Goal: Feedback & Contribution: Leave review/rating

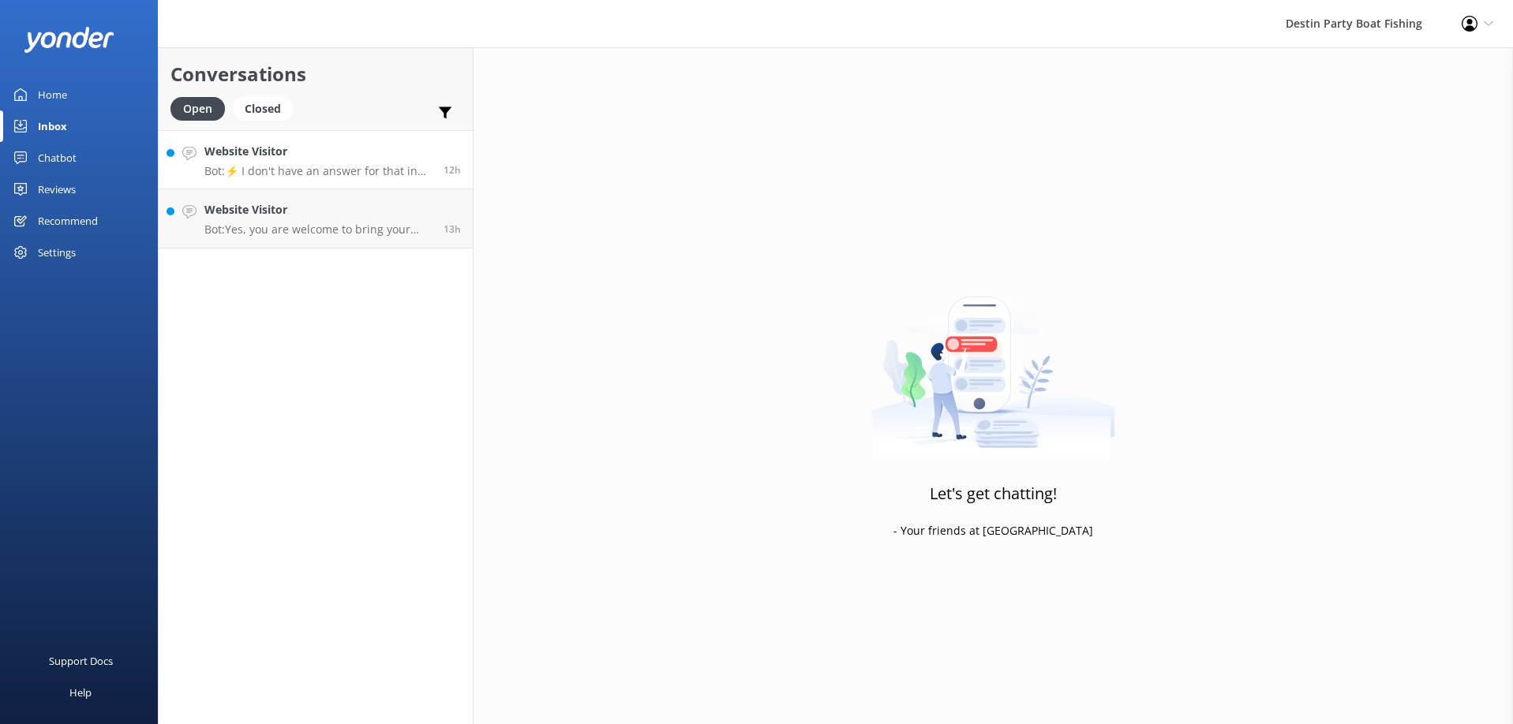
click at [327, 174] on p "Bot: ⚡ I don't have an answer for that in my knowledge base. Please try and rep…" at bounding box center [317, 171] width 227 height 14
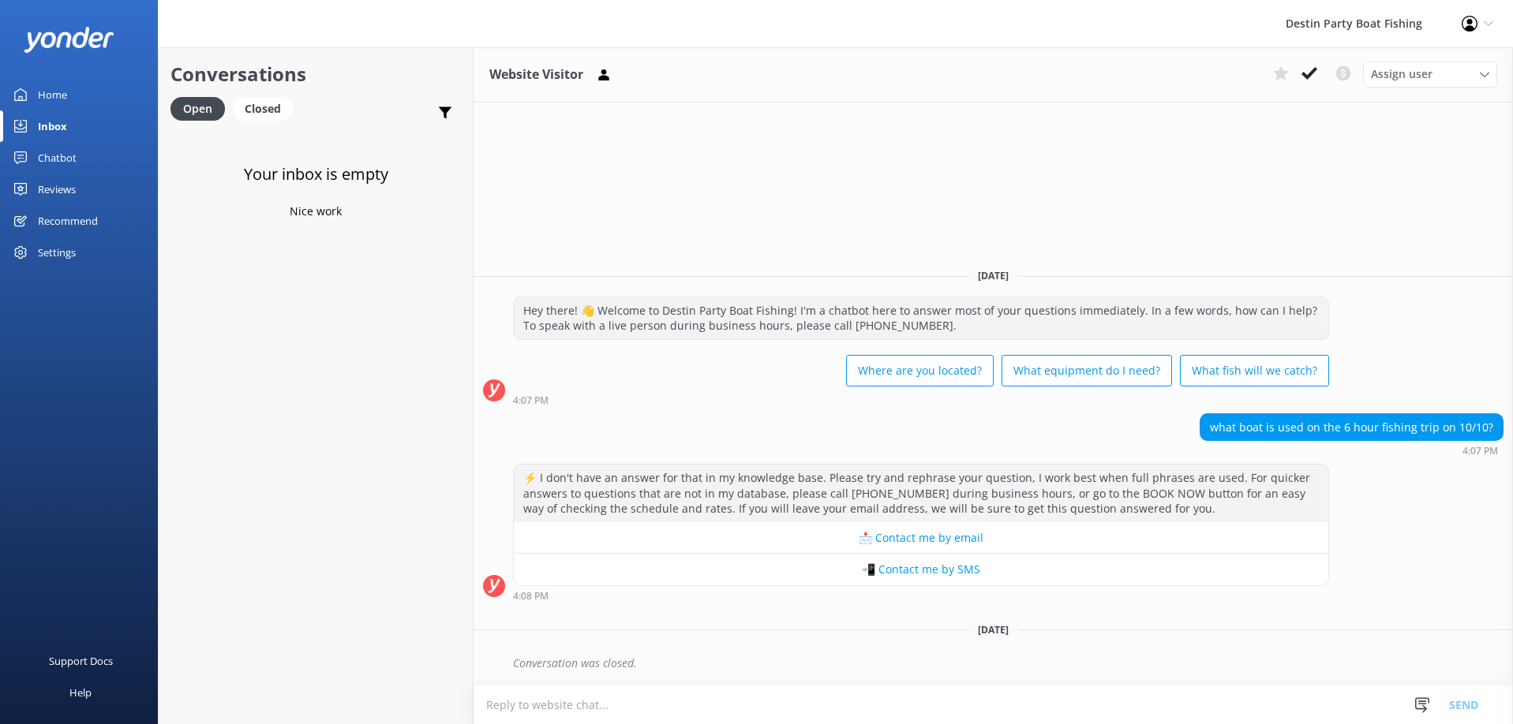
drag, startPoint x: 1308, startPoint y: 81, endPoint x: 1291, endPoint y: 86, distance: 18.0
click at [1309, 81] on icon at bounding box center [1309, 73] width 16 height 16
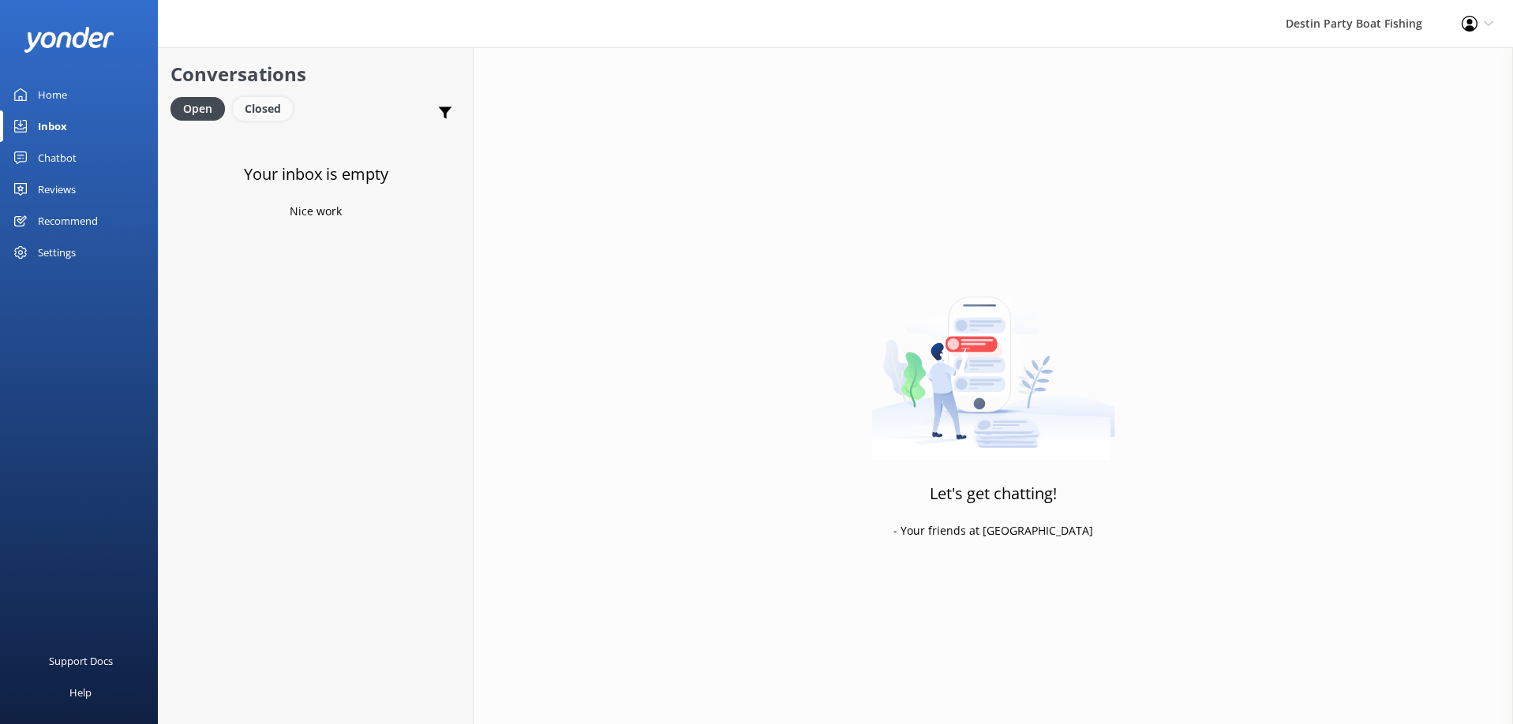
click at [267, 118] on div "Closed" at bounding box center [263, 109] width 60 height 24
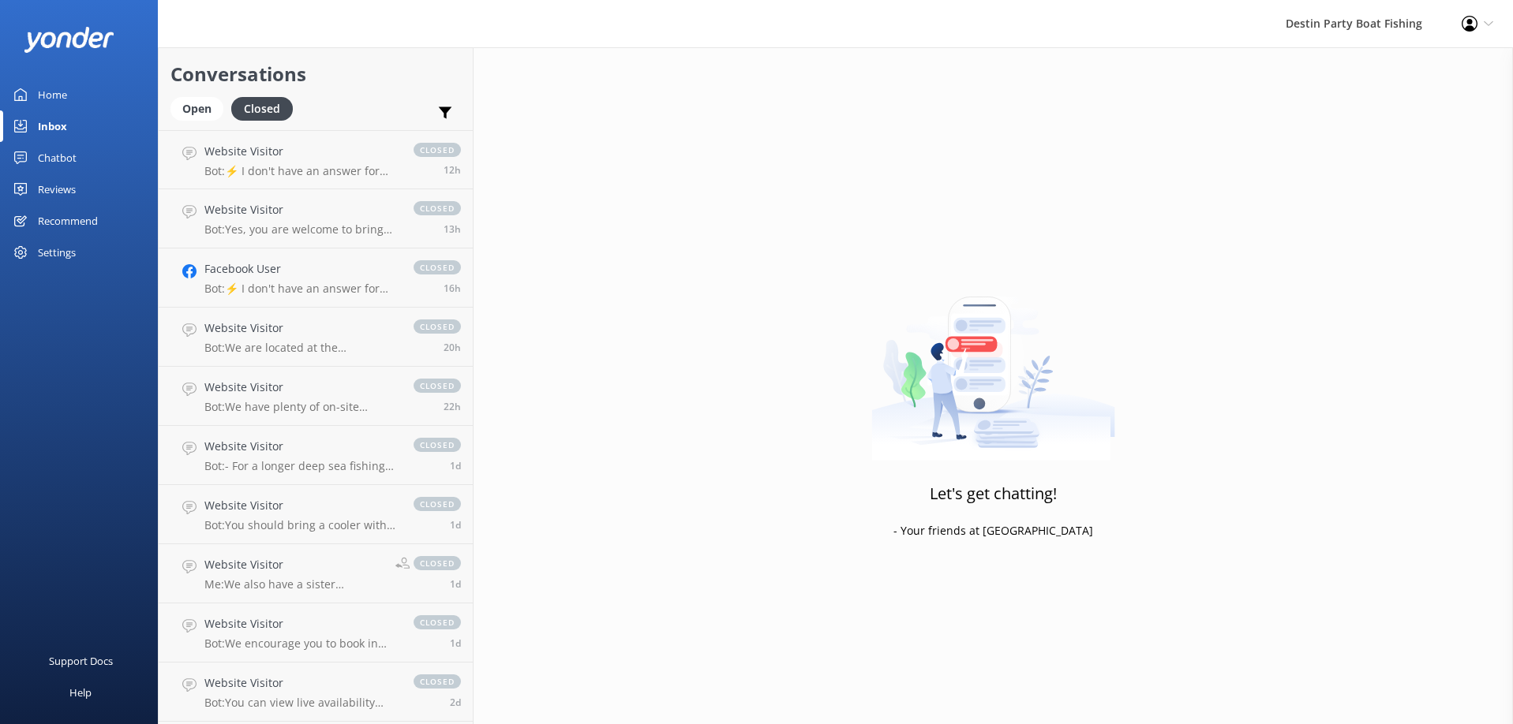
click at [215, 121] on div "Open Closed" at bounding box center [235, 116] width 130 height 38
click at [202, 111] on div "Open" at bounding box center [196, 109] width 53 height 24
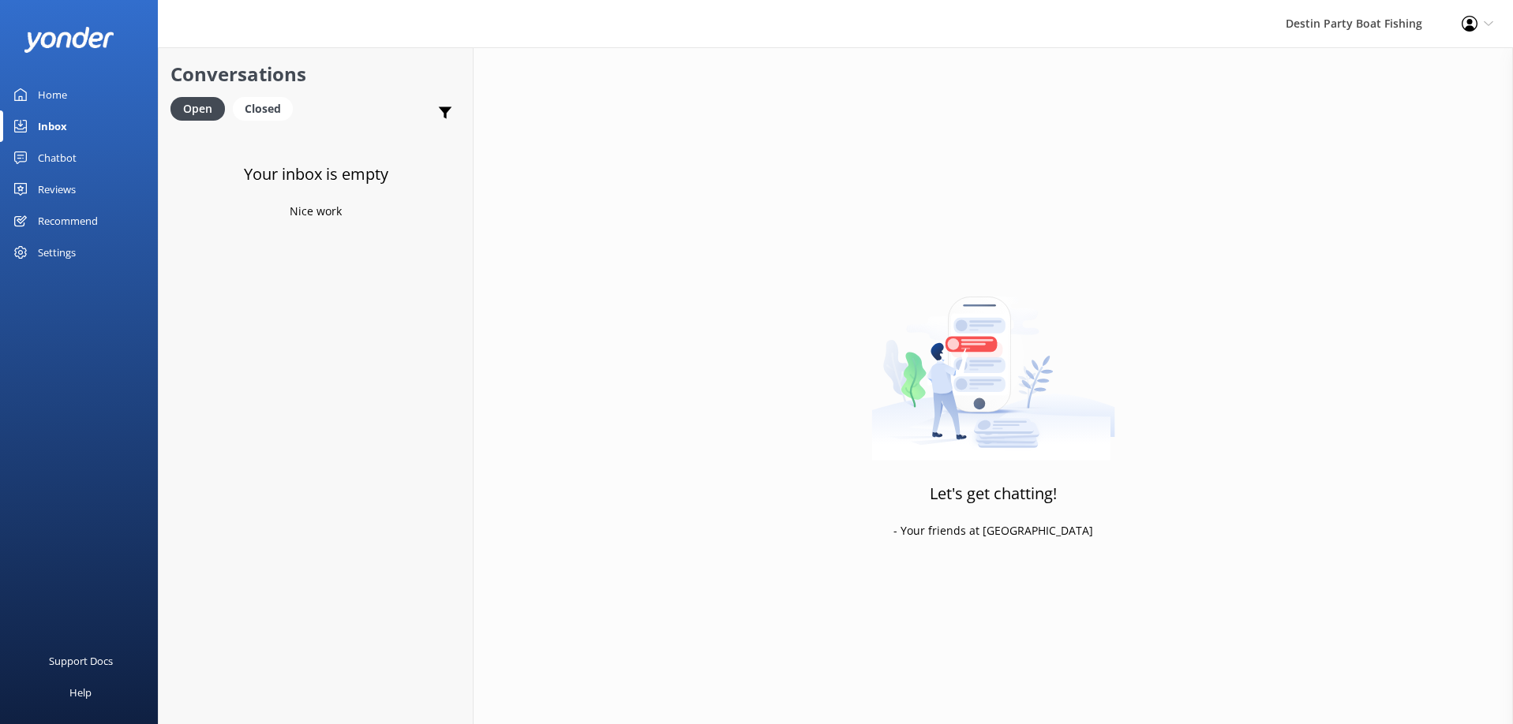
click at [52, 199] on div "Reviews" at bounding box center [57, 190] width 38 height 32
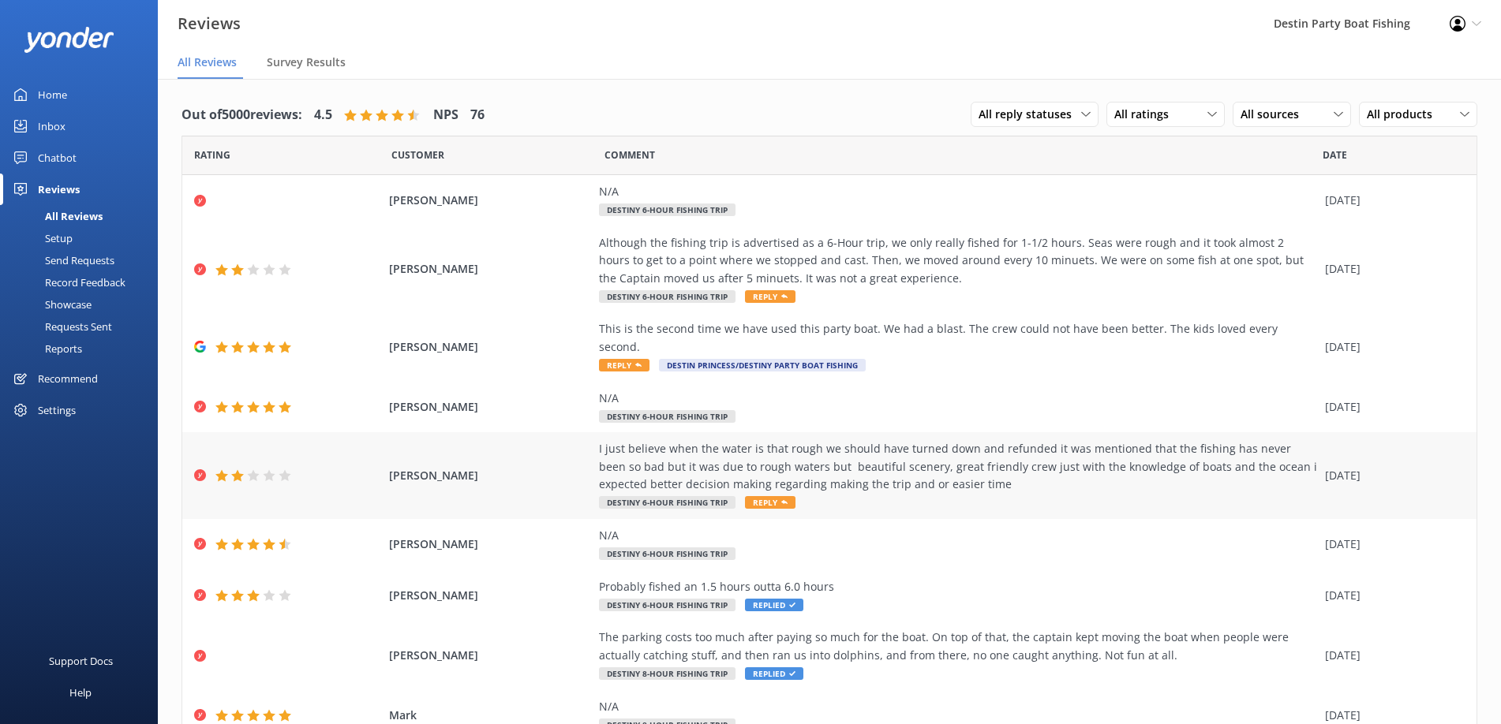
click at [748, 496] on span "Reply" at bounding box center [770, 502] width 51 height 13
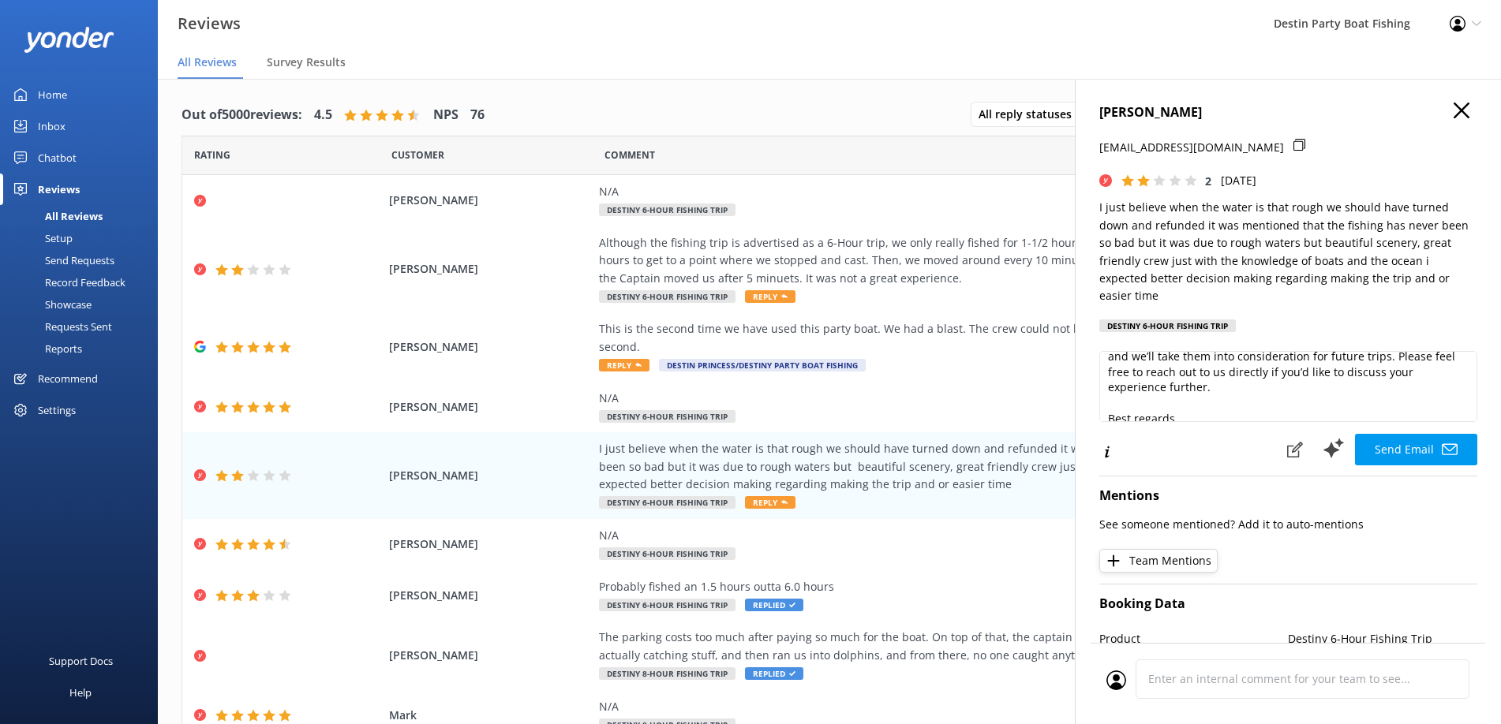
scroll to position [132, 0]
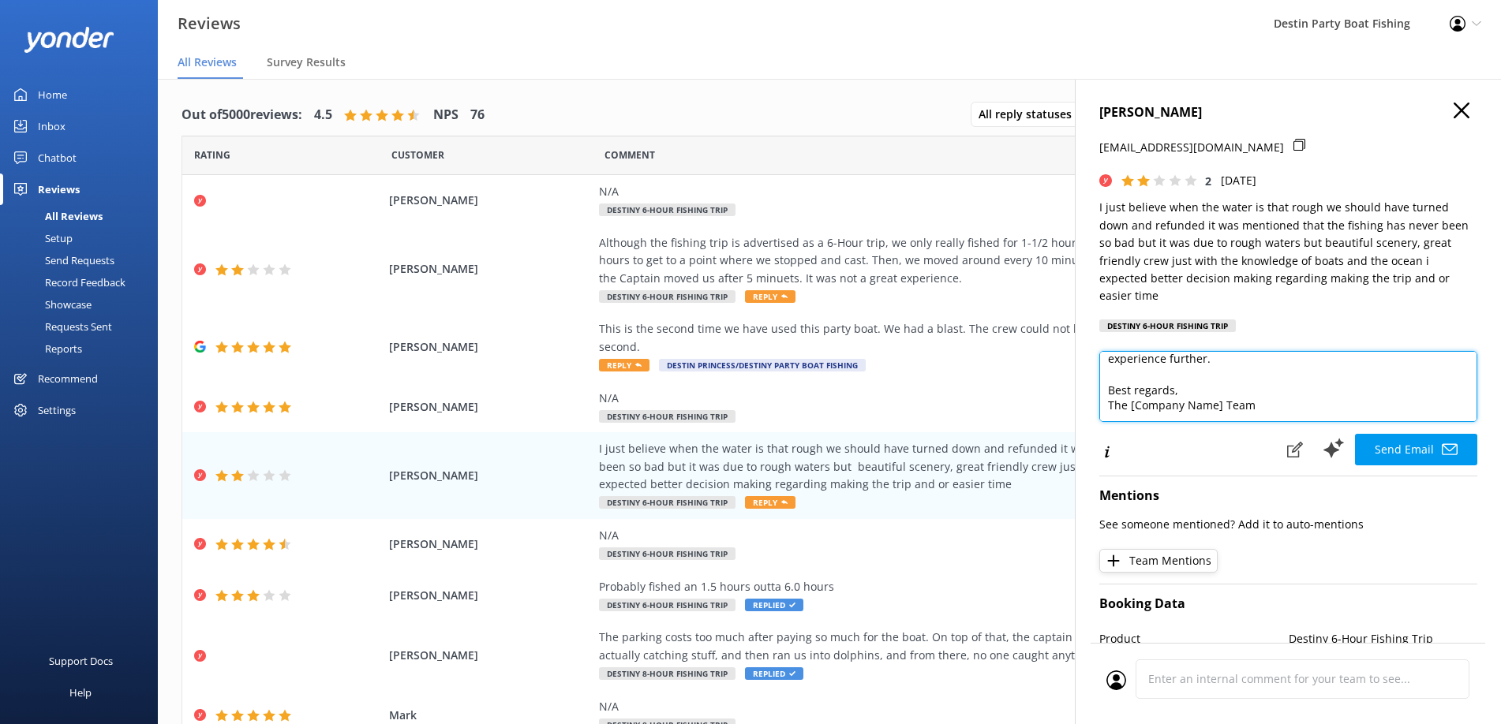
click at [1218, 406] on textarea "Hi [PERSON_NAME], Thank you for your feedback and for highlighting our crew’s f…" at bounding box center [1288, 386] width 378 height 71
click at [1289, 354] on textarea "Hi [PERSON_NAME], Thank you for your feedback and for highlighting our crew’s f…" at bounding box center [1288, 386] width 378 height 71
drag, startPoint x: 1107, startPoint y: 391, endPoint x: 1248, endPoint y: 380, distance: 141.7
click at [1248, 380] on textarea "Hi [PERSON_NAME], Thank you for your feedback and for highlighting our crew’s f…" at bounding box center [1288, 386] width 378 height 71
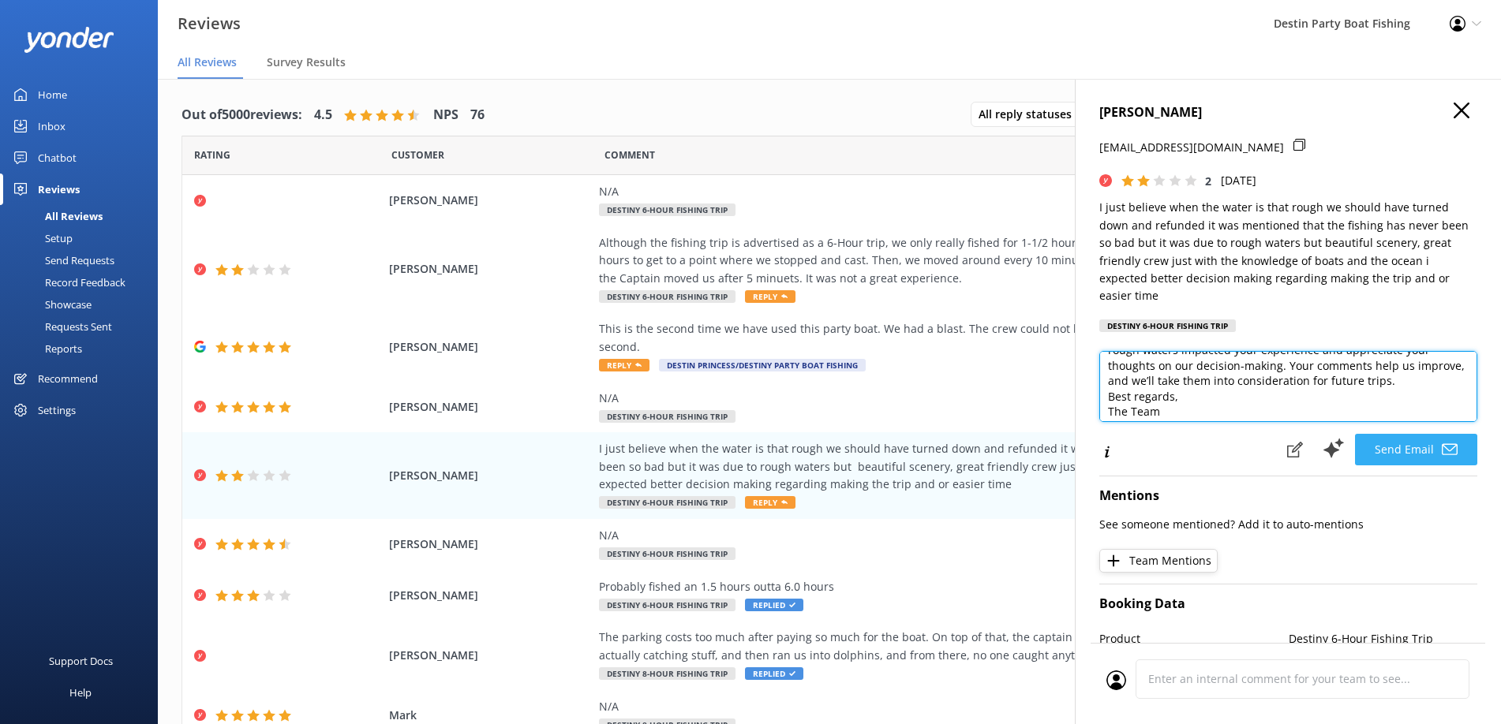
type textarea "Hi [PERSON_NAME], Thank you for your feedback and for highlighting our crew’s f…"
click at [1409, 448] on button "Send Email" at bounding box center [1416, 450] width 122 height 32
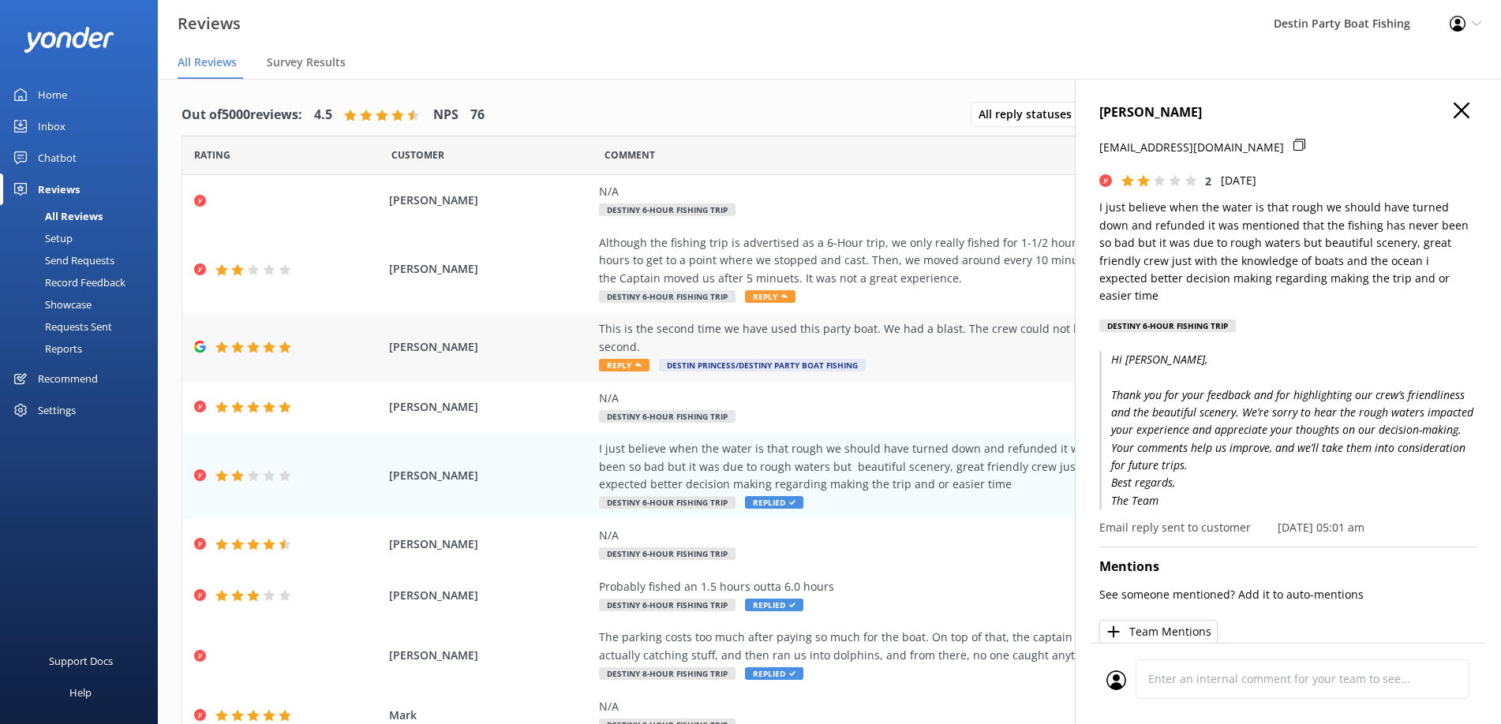
click at [635, 362] on icon at bounding box center [638, 365] width 6 height 6
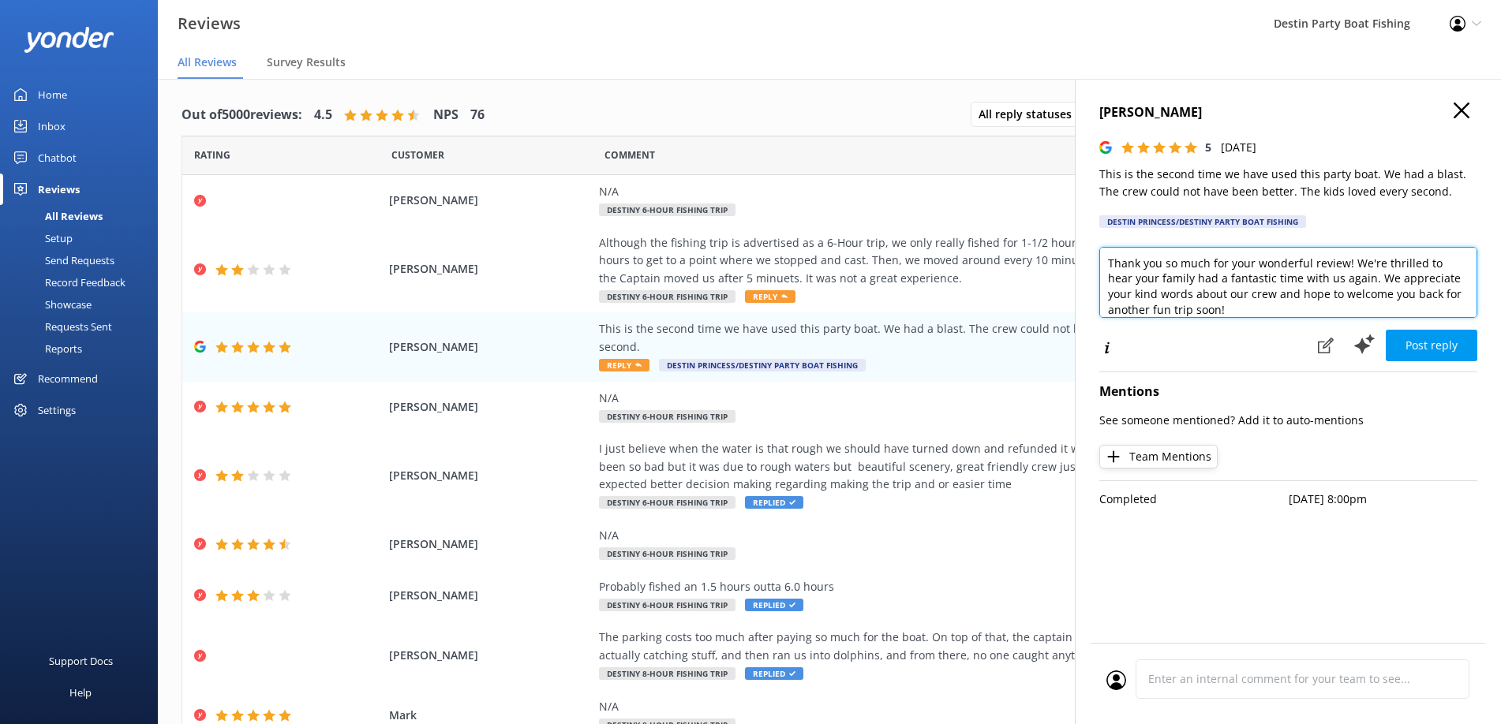
click at [1102, 266] on textarea "Thank you so much for your wonderful review! We're thrilled to hear your family…" at bounding box center [1288, 282] width 378 height 71
type textarea "[PERSON_NAME], Thank you so much for your wonderful review! We're thrilled to h…"
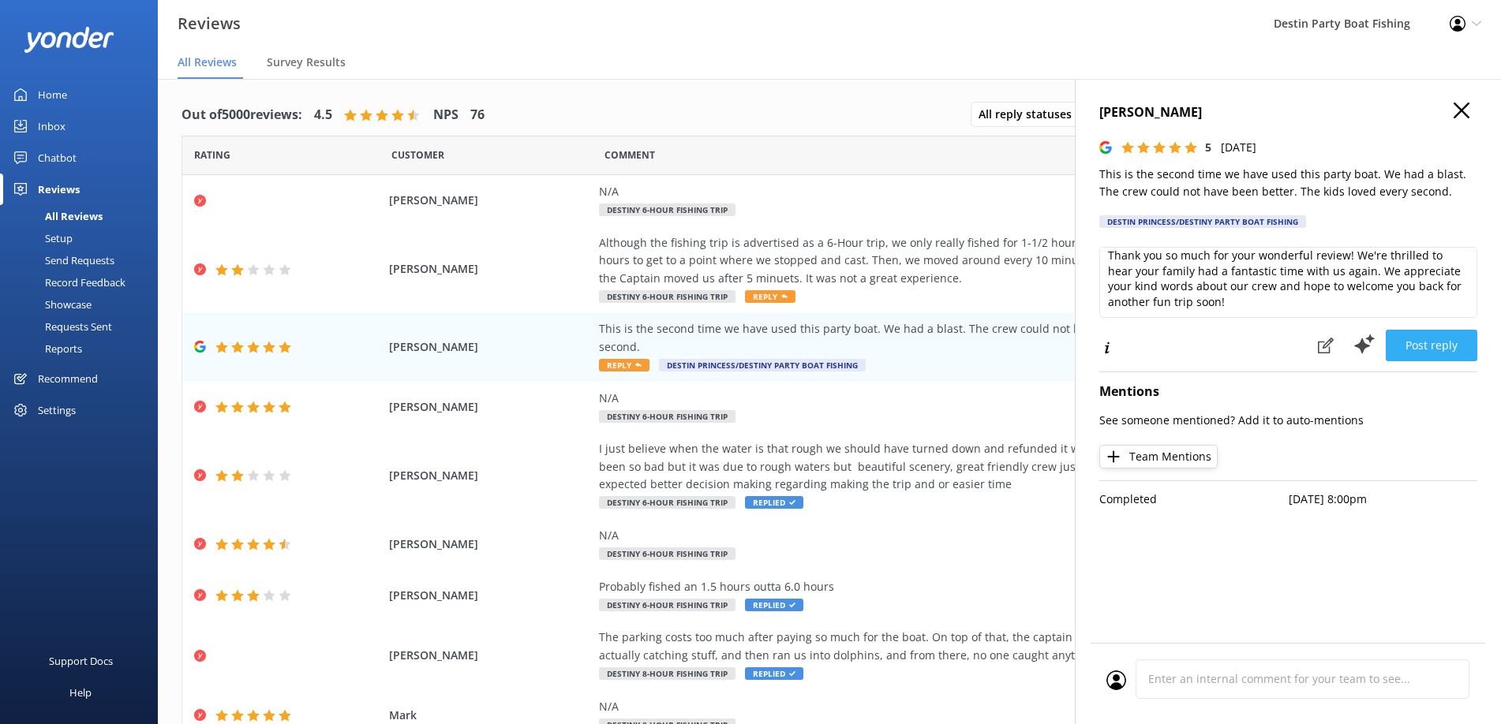
drag, startPoint x: 1439, startPoint y: 346, endPoint x: 1358, endPoint y: 335, distance: 81.1
click at [1439, 346] on button "Post reply" at bounding box center [1432, 346] width 92 height 32
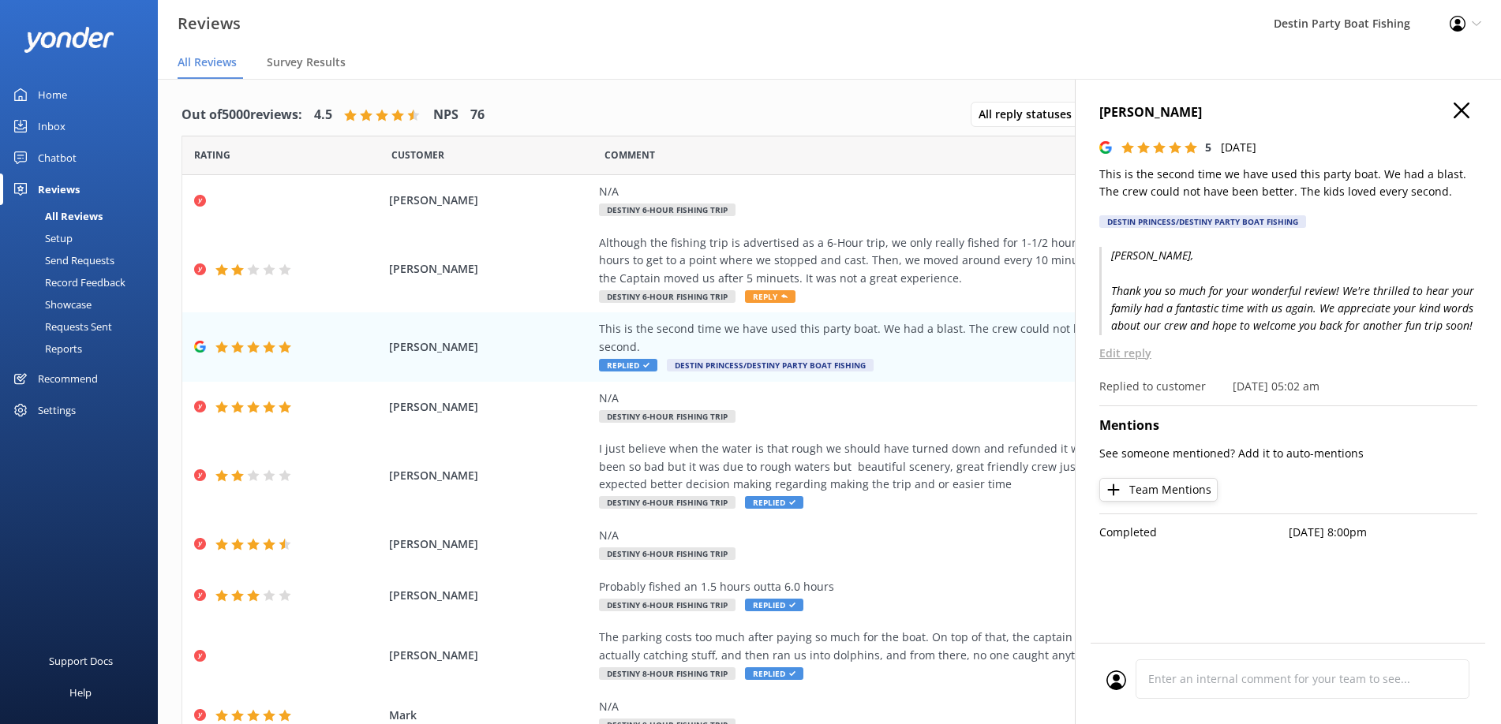
click at [1467, 110] on icon "button" at bounding box center [1462, 111] width 16 height 16
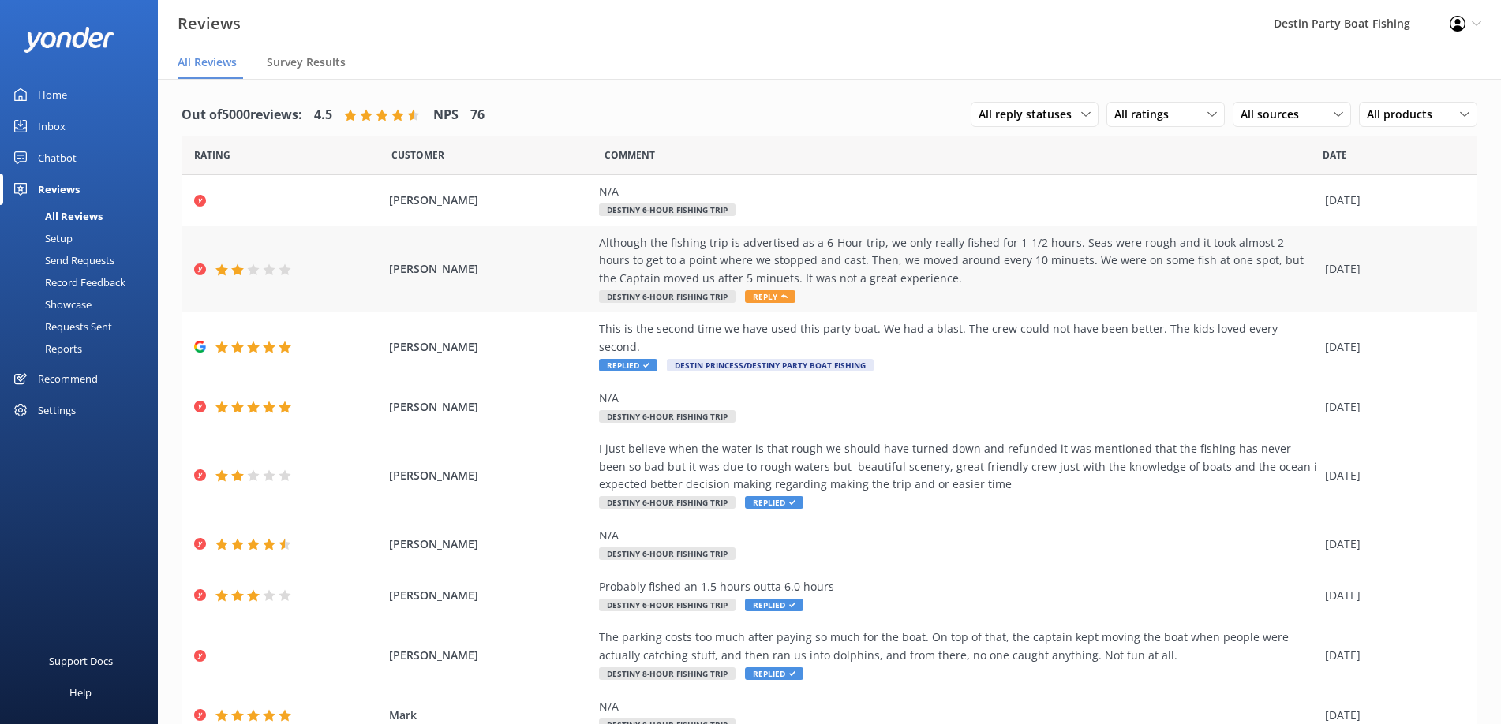
click at [761, 292] on span "Reply" at bounding box center [770, 296] width 51 height 13
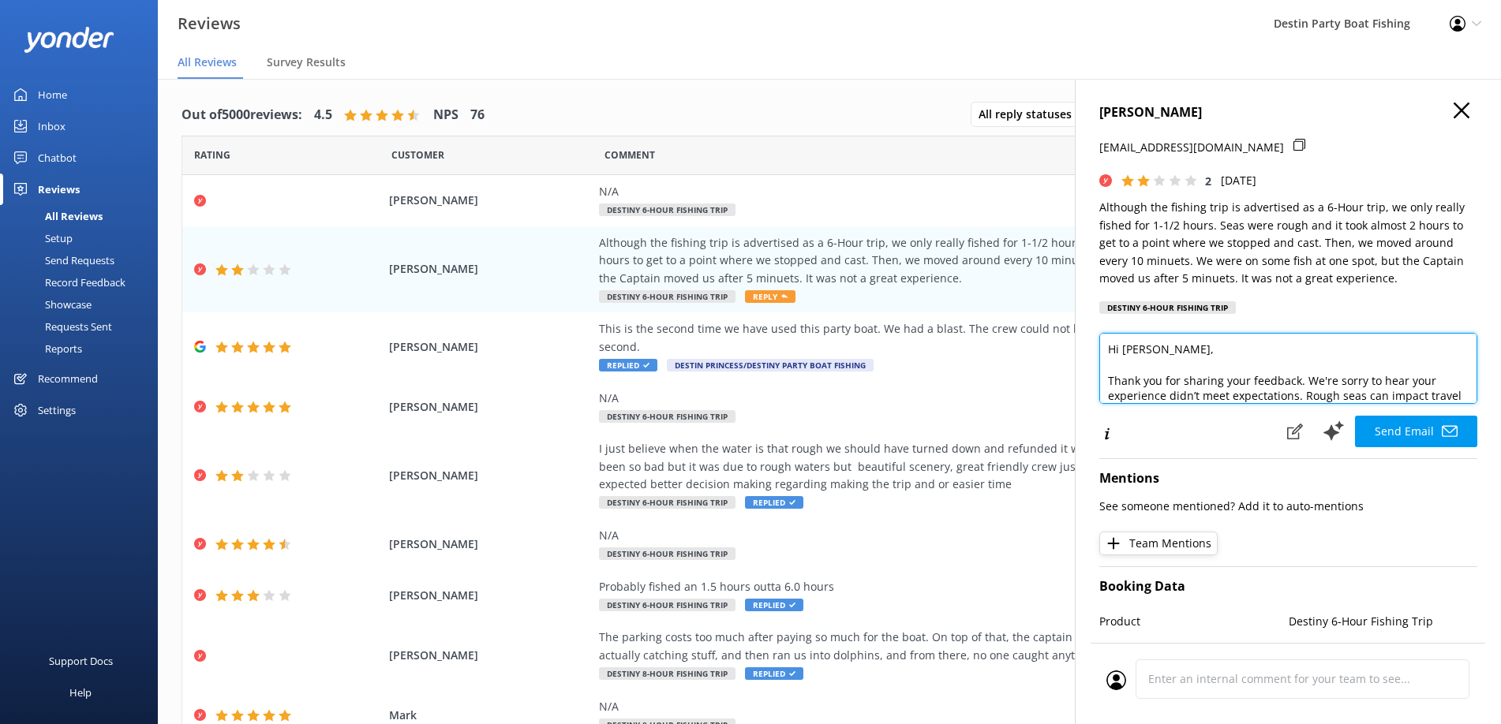
click at [1104, 380] on textarea "Hi [PERSON_NAME], Thank you for sharing your feedback. We're sorry to hear your…" at bounding box center [1288, 368] width 378 height 71
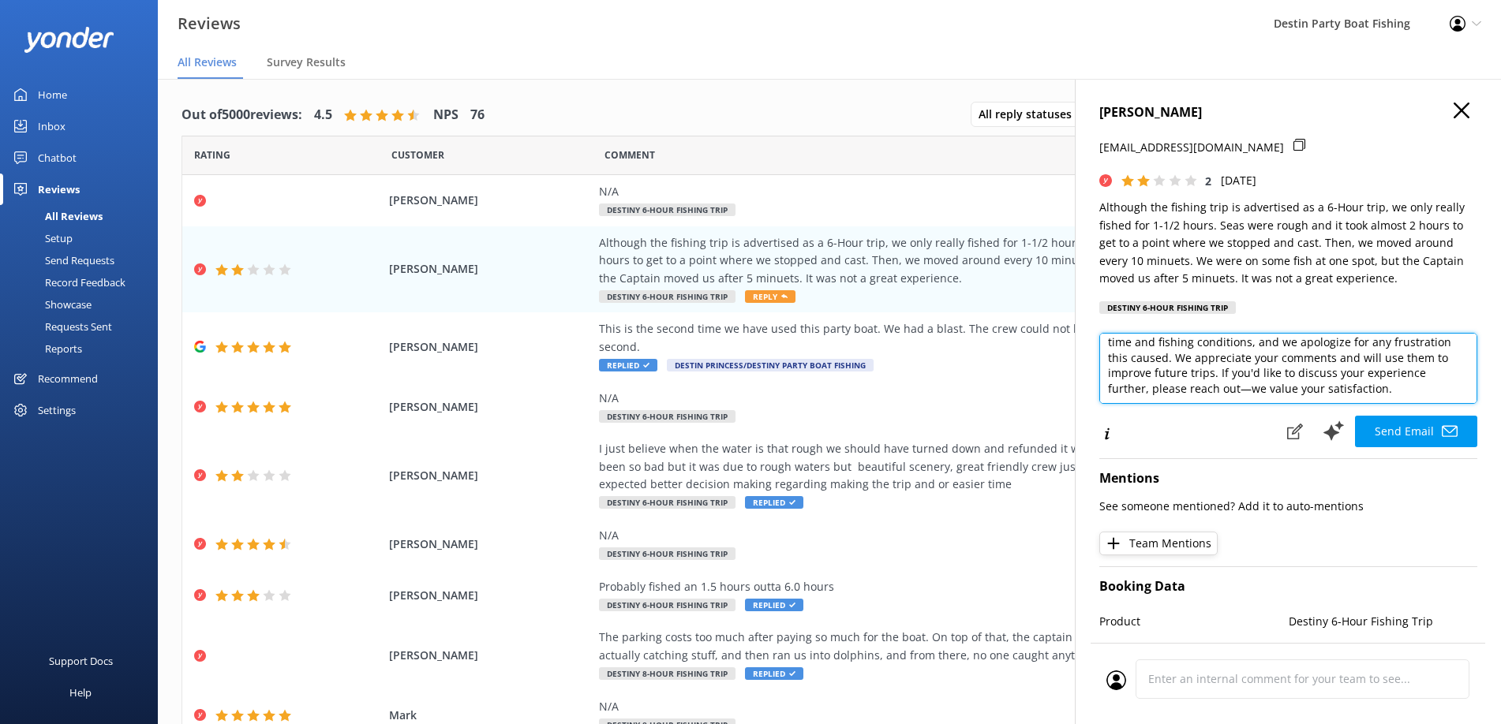
scroll to position [63, 0]
drag, startPoint x: 1285, startPoint y: 361, endPoint x: 1450, endPoint y: 377, distance: 165.7
click at [1450, 377] on textarea "Hi [PERSON_NAME], Thank you for sharing your feedback. We're sorry to hear your…" at bounding box center [1288, 368] width 378 height 71
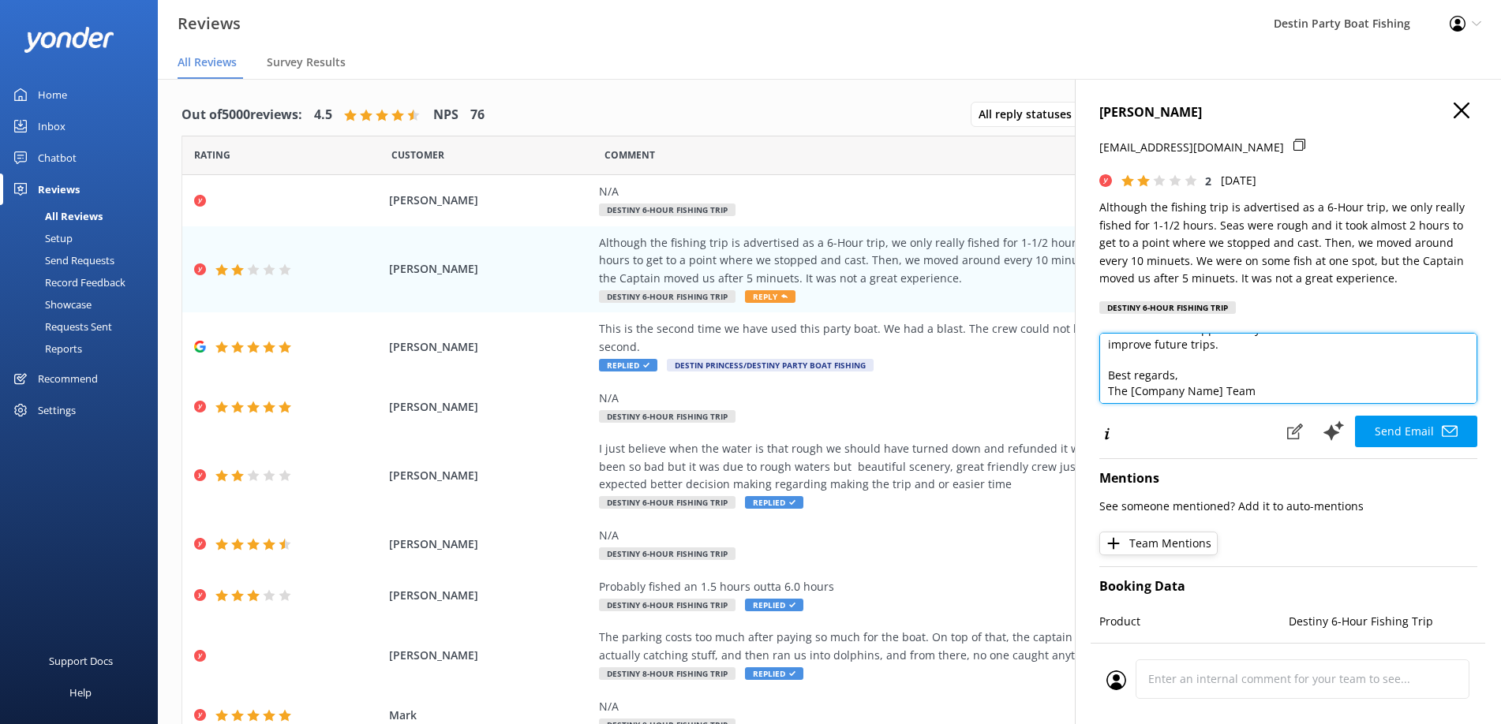
scroll to position [85, 0]
drag, startPoint x: 1225, startPoint y: 390, endPoint x: 1126, endPoint y: 416, distance: 102.8
click at [1126, 416] on div "Hi [PERSON_NAME], Thank you for sharing your feedback. We're sorry to hear your…" at bounding box center [1288, 390] width 378 height 115
click at [1126, 416] on div "Send Email" at bounding box center [1288, 432] width 378 height 34
drag, startPoint x: 1222, startPoint y: 395, endPoint x: 1127, endPoint y: 413, distance: 97.2
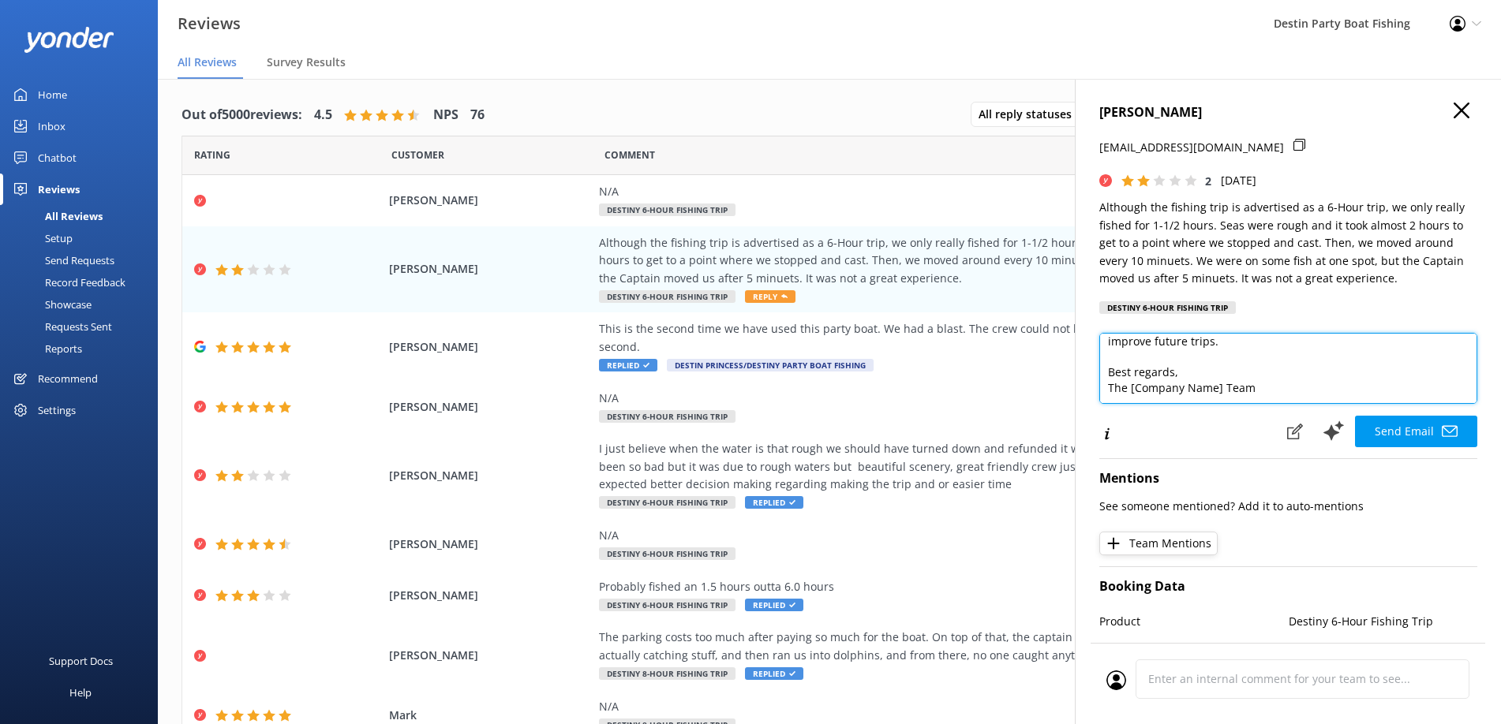
click at [1127, 413] on div "Hi [PERSON_NAME], Thank you for sharing your feedback. We're sorry to hear your…" at bounding box center [1288, 374] width 378 height 82
type textarea "Hi [PERSON_NAME], Thank you for sharing your feedback. We're sorry to hear your…"
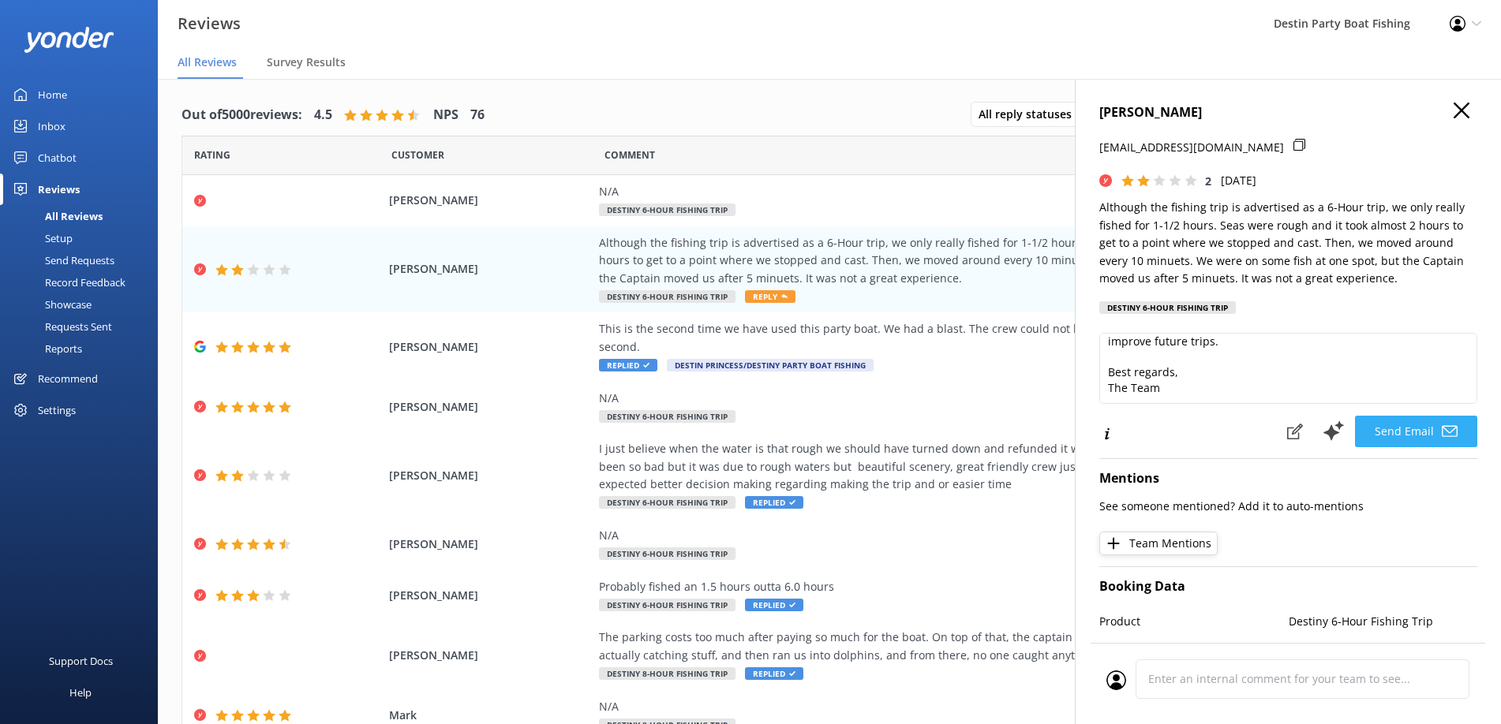
click at [1373, 430] on button "Send Email" at bounding box center [1416, 432] width 122 height 32
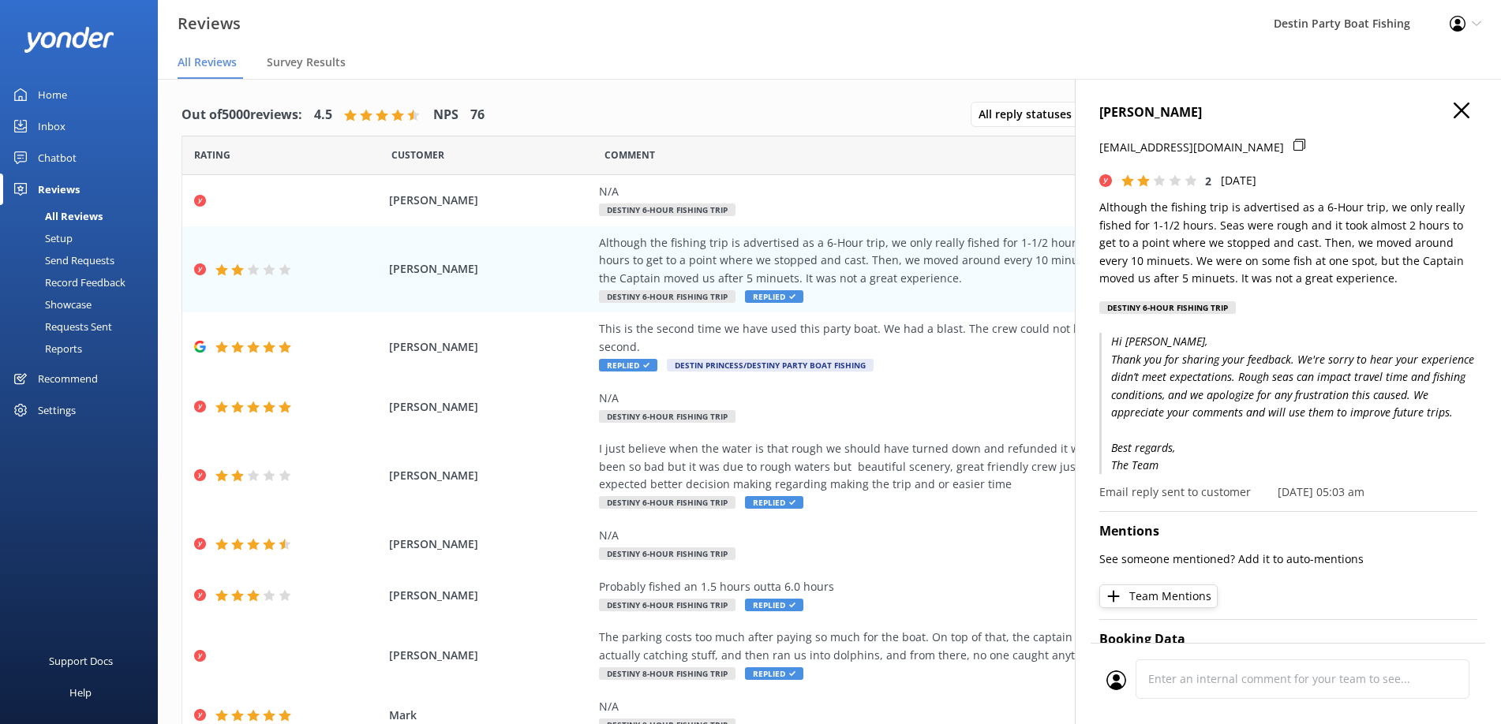
click at [1454, 114] on icon "button" at bounding box center [1462, 111] width 16 height 16
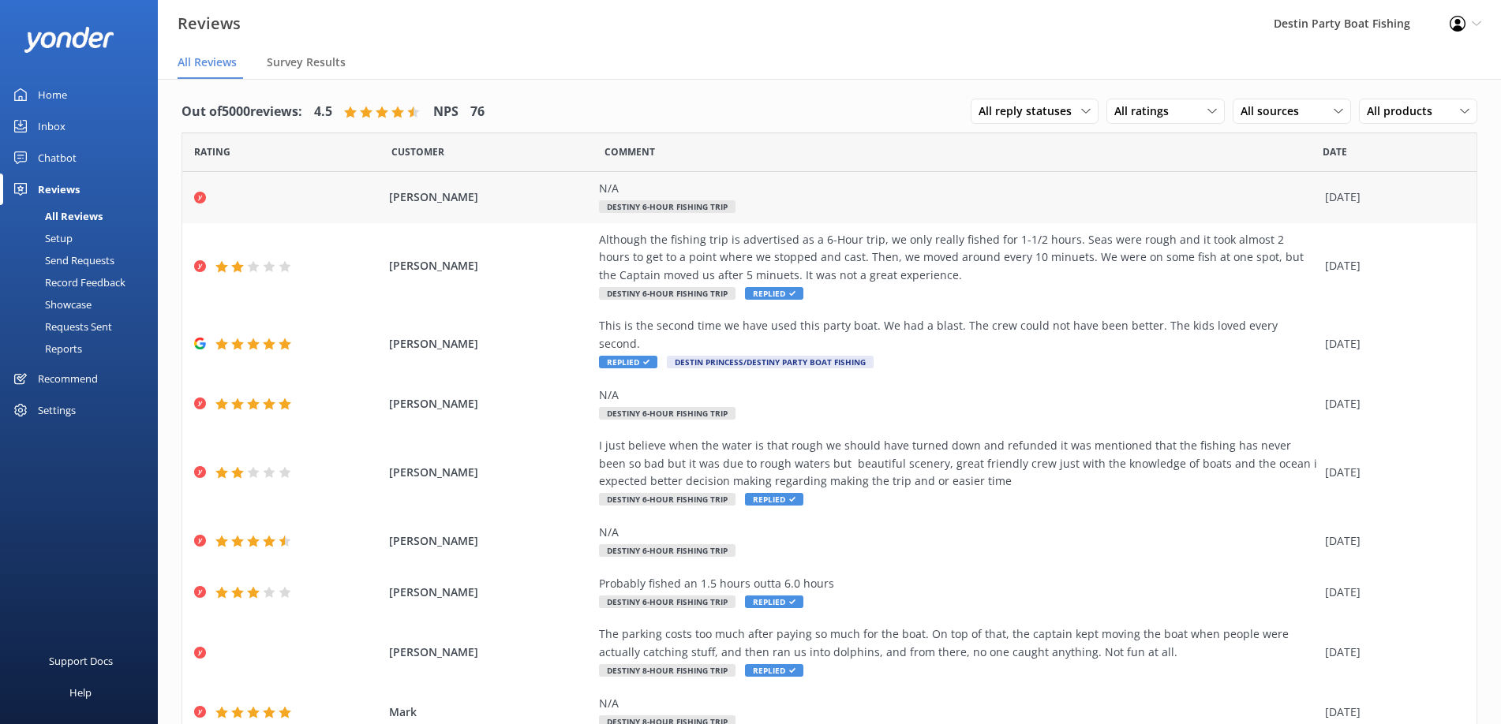
scroll to position [0, 0]
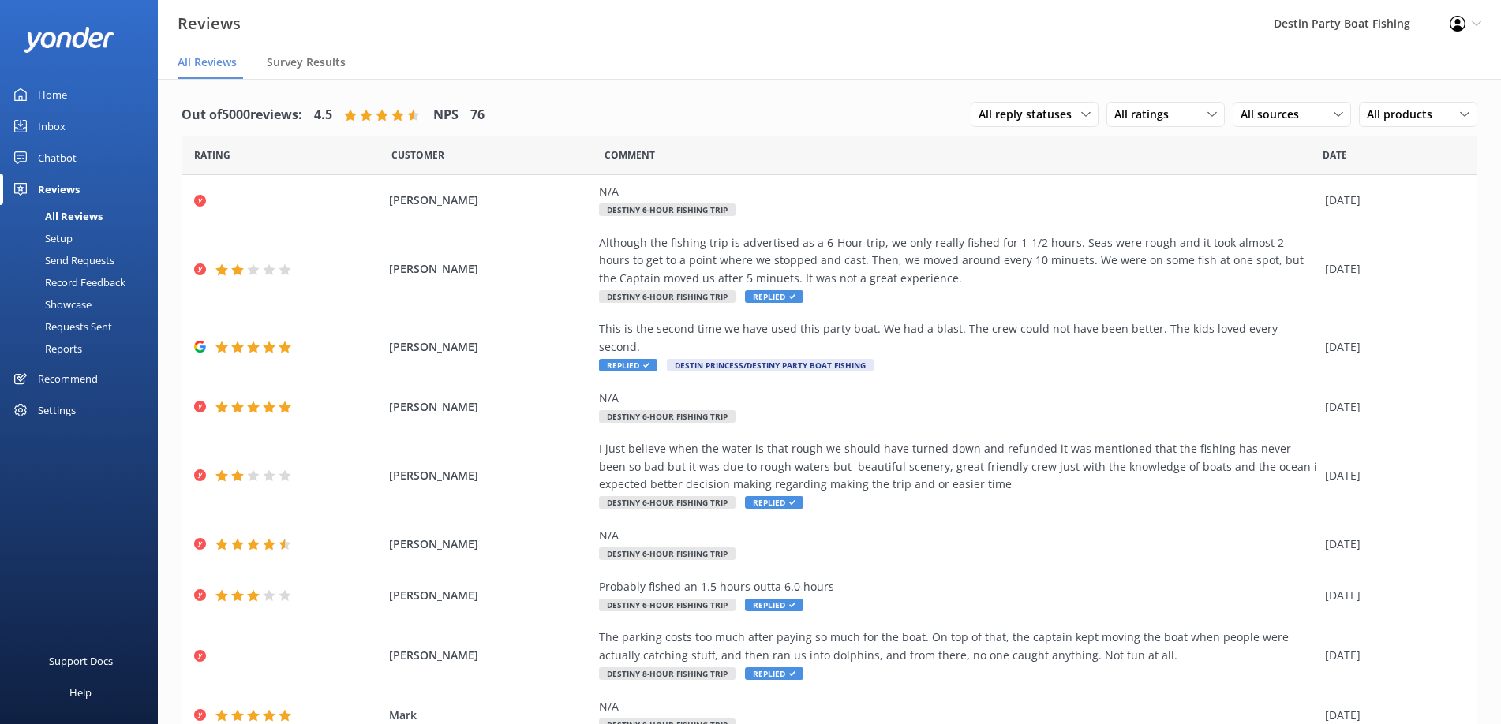
click at [37, 95] on link "Home" at bounding box center [79, 95] width 158 height 32
